Goal: Leave review/rating: Leave review/rating

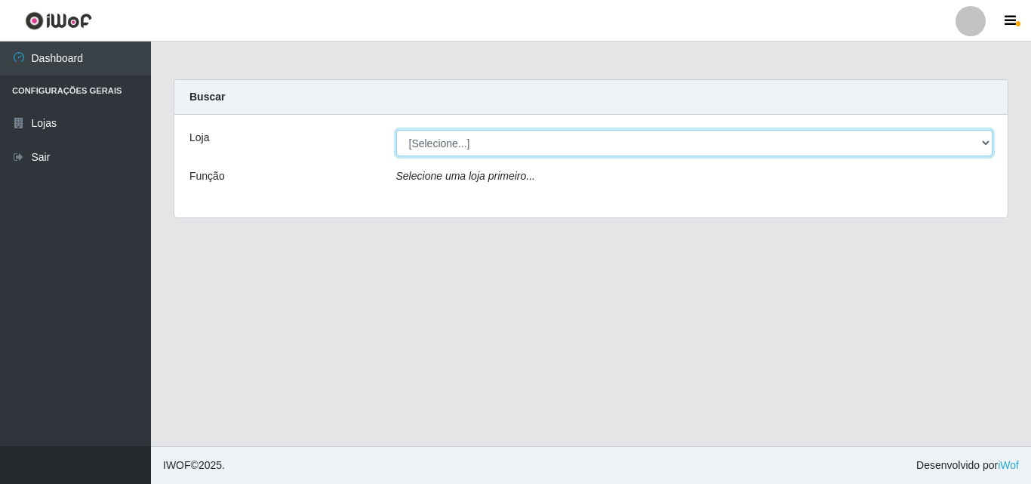
click at [983, 147] on select "[Selecione...] Iskisita Atakado - Centro de Distribuição" at bounding box center [694, 143] width 597 height 26
select select "425"
click at [396, 130] on select "[Selecione...] Iskisita Atakado - Centro de Distribuição" at bounding box center [694, 143] width 597 height 26
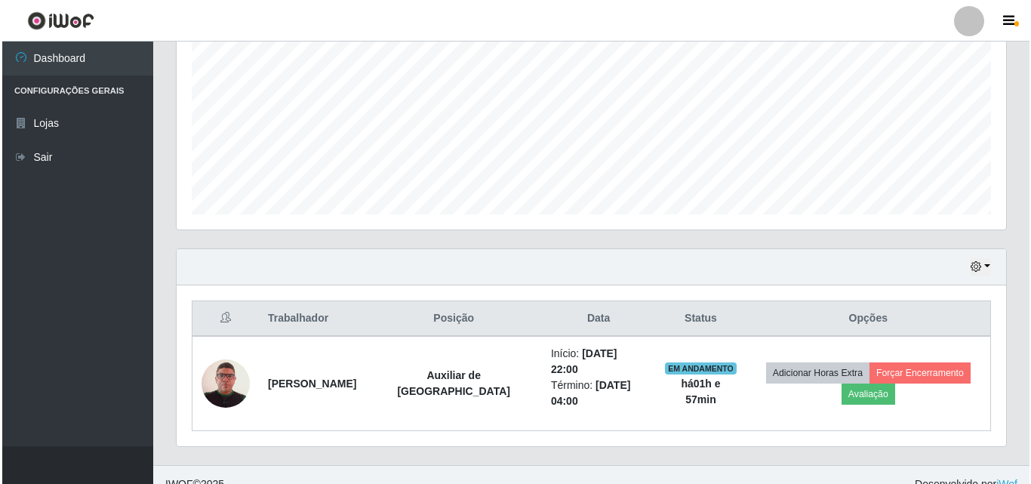
scroll to position [328, 0]
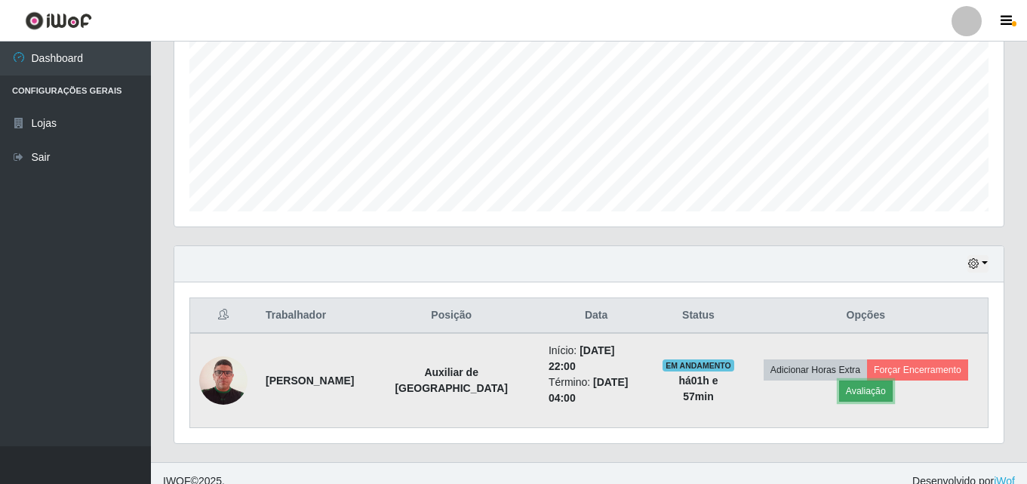
click at [868, 385] on button "Avaliação" at bounding box center [866, 390] width 54 height 21
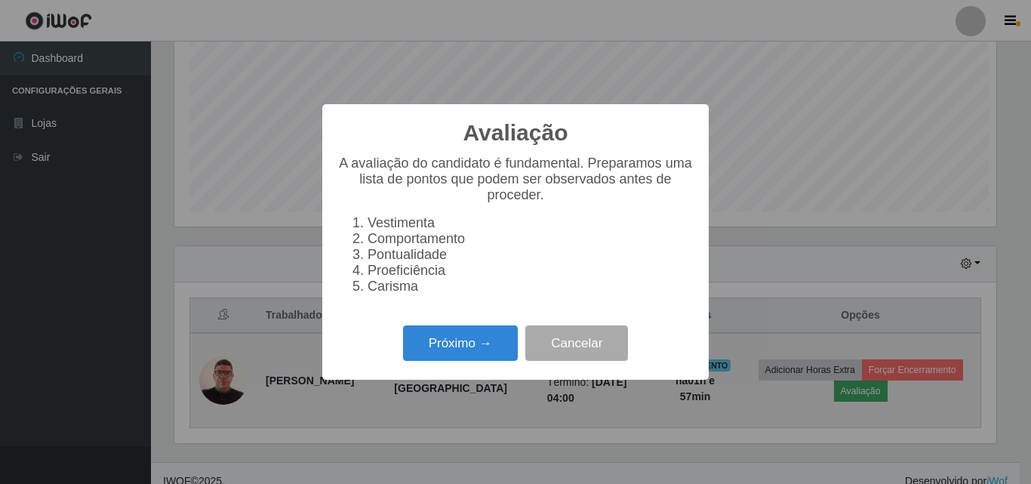
scroll to position [313, 822]
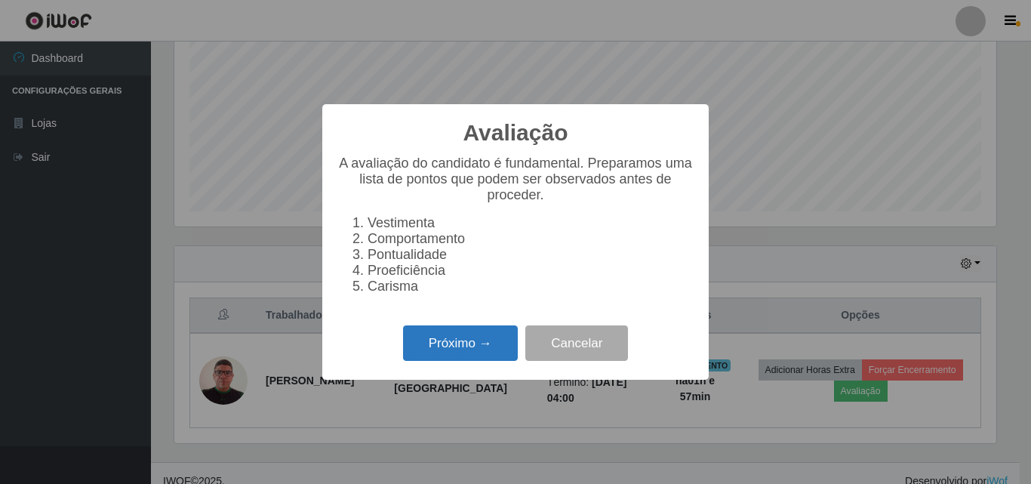
click at [432, 352] on button "Próximo →" at bounding box center [460, 342] width 115 height 35
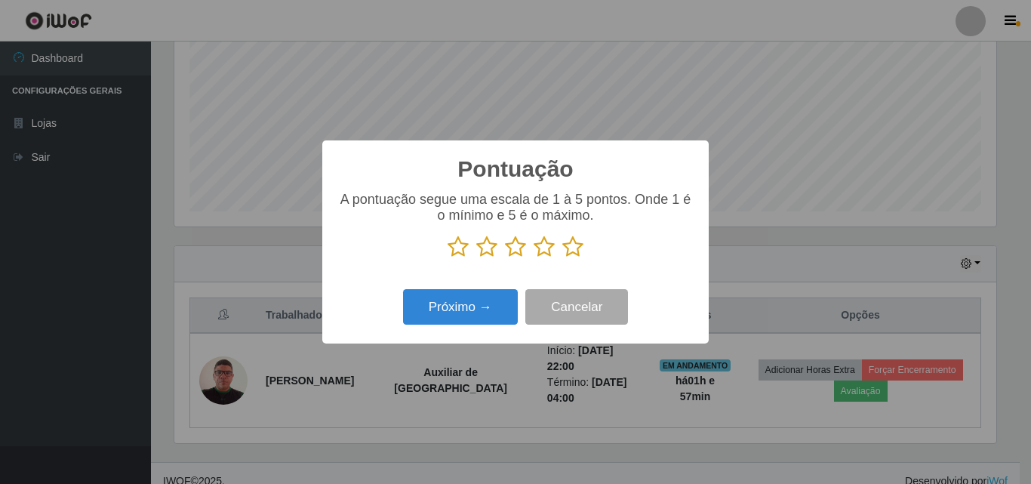
scroll to position [754119, 753610]
click at [573, 246] on icon at bounding box center [572, 246] width 21 height 23
click at [562, 258] on input "radio" at bounding box center [562, 258] width 0 height 0
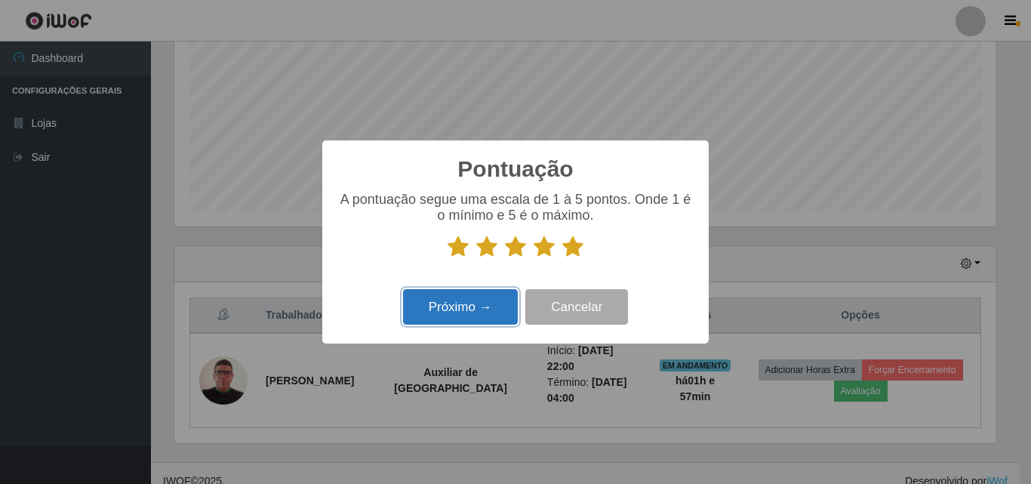
click at [461, 312] on button "Próximo →" at bounding box center [460, 306] width 115 height 35
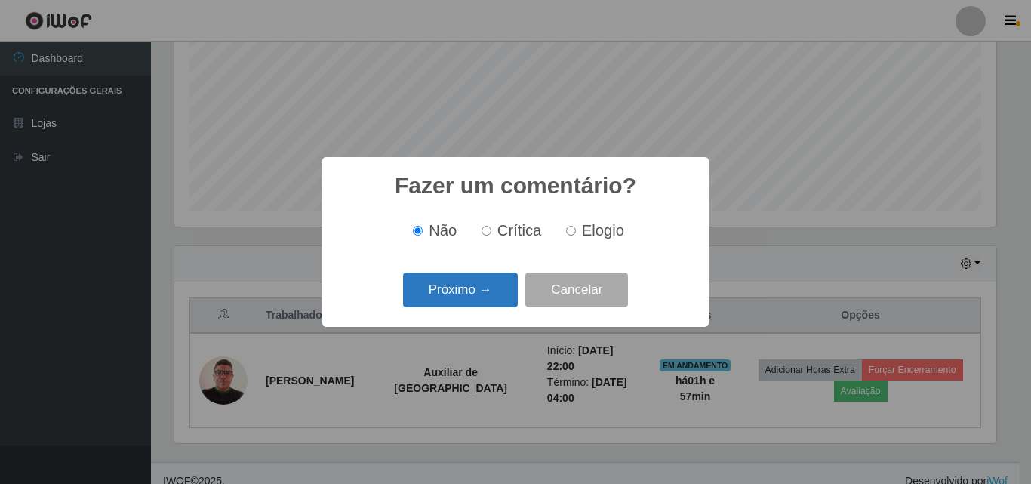
click at [501, 300] on button "Próximo →" at bounding box center [460, 289] width 115 height 35
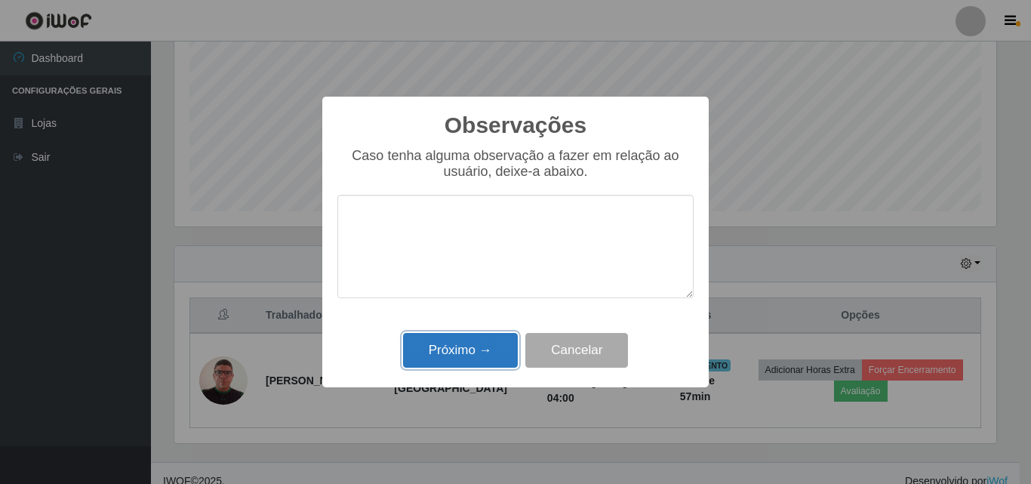
click at [483, 346] on button "Próximo →" at bounding box center [460, 350] width 115 height 35
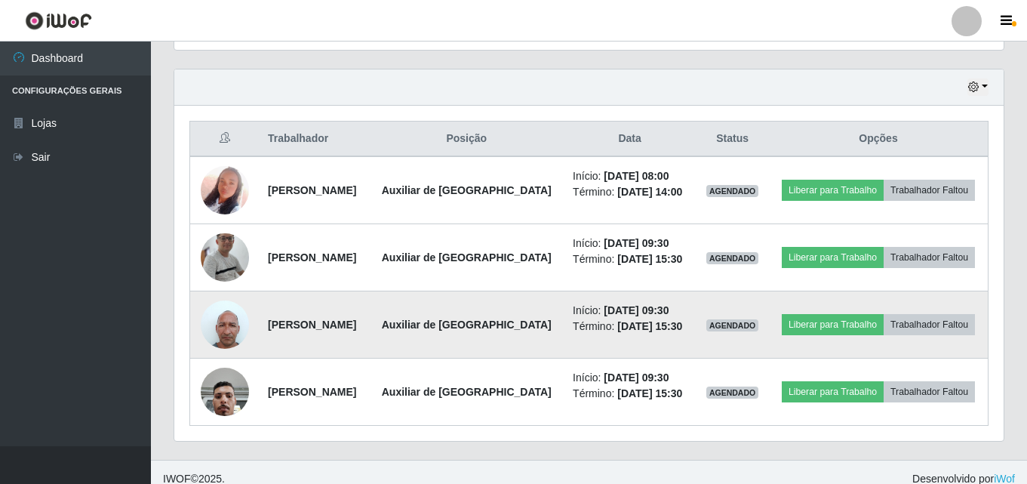
scroll to position [518, 0]
